Goal: Task Accomplishment & Management: Use online tool/utility

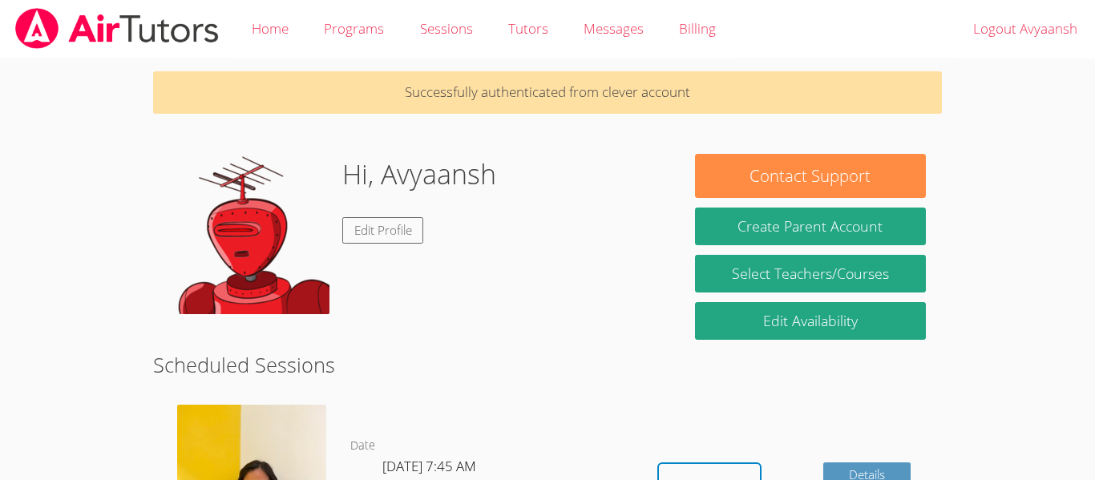
scroll to position [345, 0]
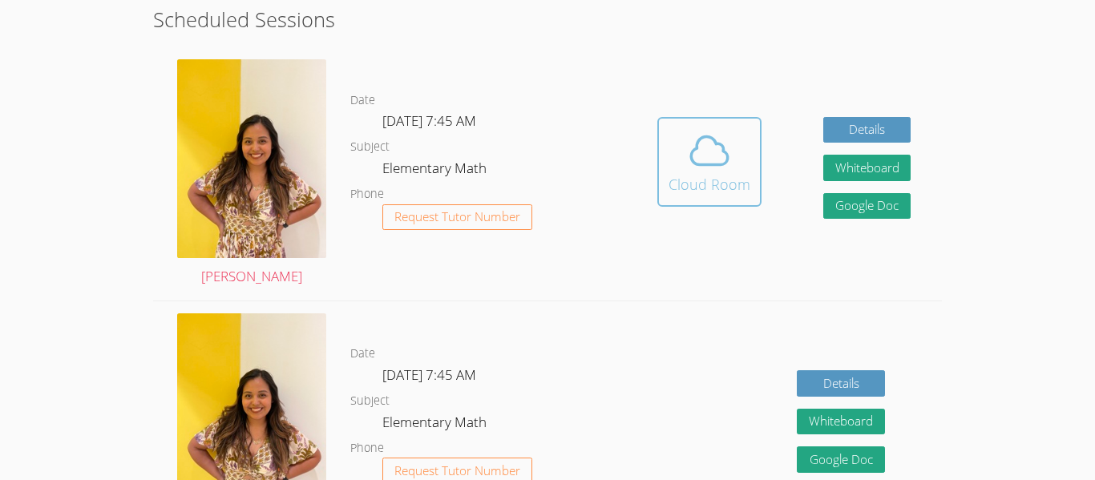
click at [710, 151] on icon at bounding box center [709, 150] width 45 height 45
click at [660, 172] on button "Cloud Room" at bounding box center [709, 162] width 104 height 90
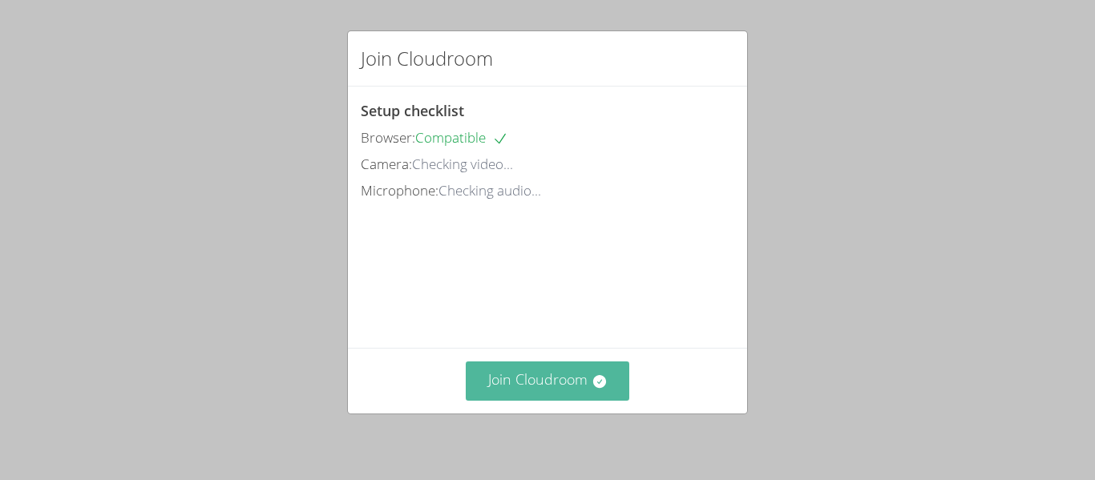
click at [587, 375] on button "Join Cloudroom" at bounding box center [548, 380] width 164 height 39
click at [509, 381] on button "Join Cloudroom" at bounding box center [548, 380] width 164 height 39
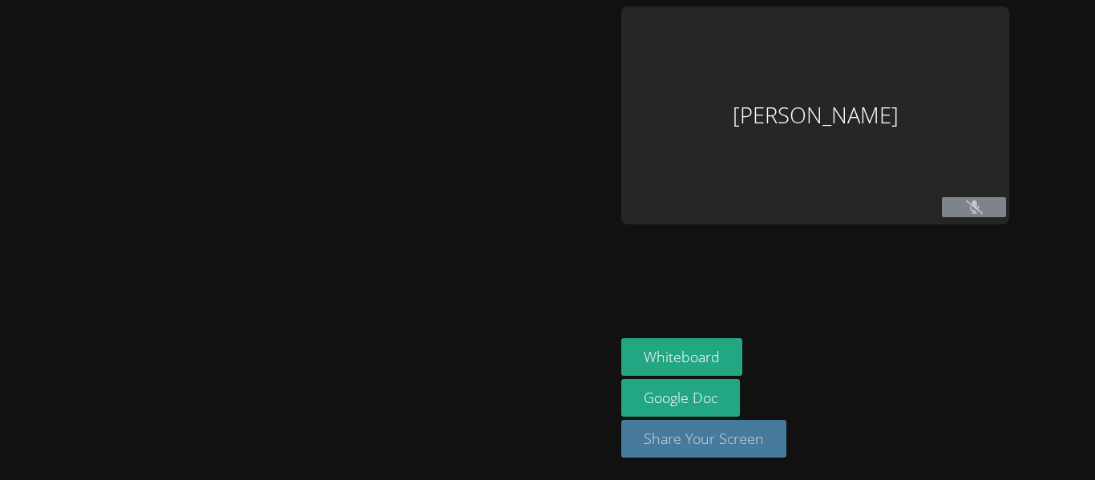
click at [730, 437] on button "Share Your Screen" at bounding box center [703, 439] width 165 height 38
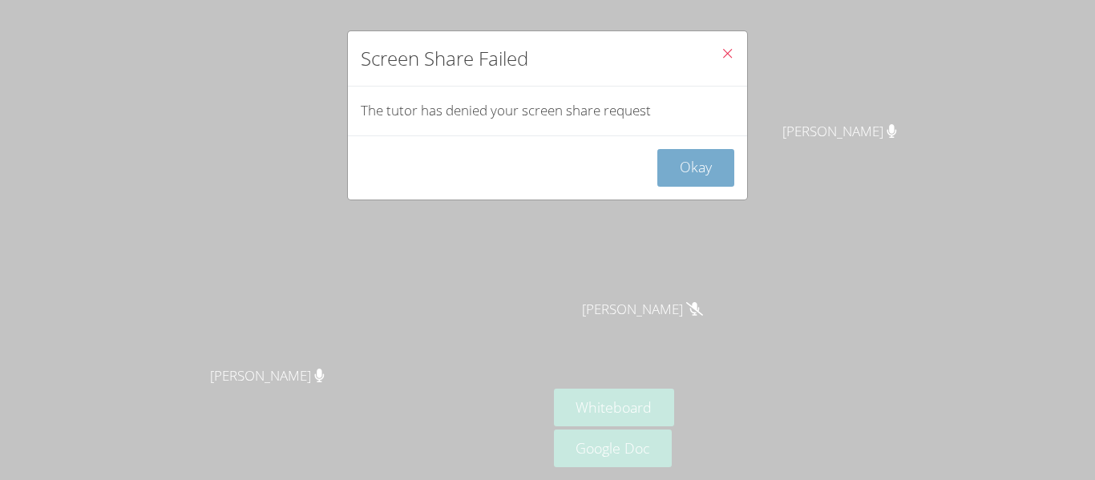
click at [704, 177] on button "Okay" at bounding box center [695, 168] width 77 height 38
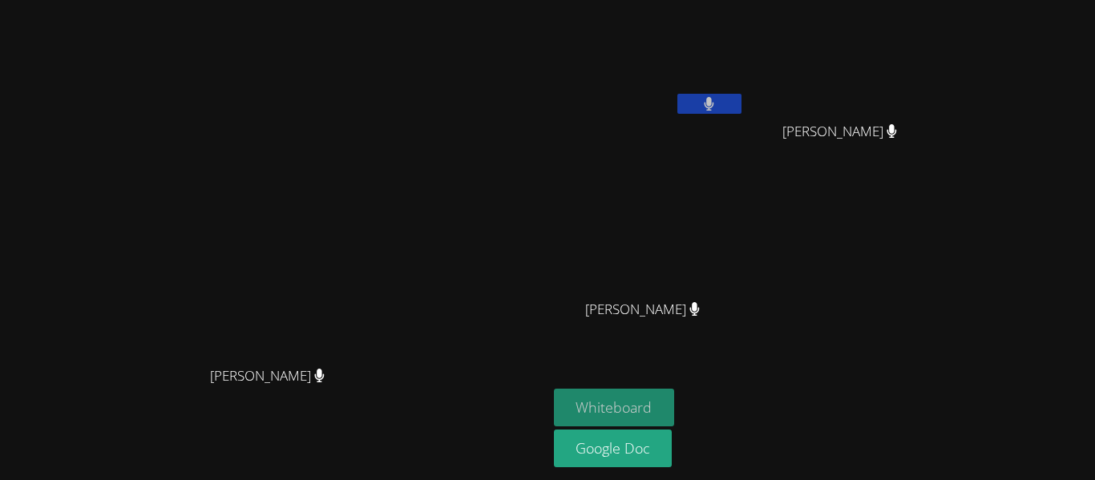
click at [675, 406] on button "Whiteboard" at bounding box center [614, 408] width 121 height 38
click at [675, 408] on button "Whiteboard" at bounding box center [614, 408] width 121 height 38
